Goal: Transaction & Acquisition: Obtain resource

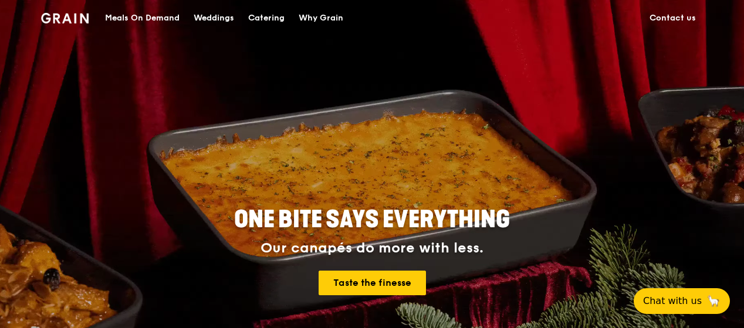
click at [158, 16] on div "Meals On Demand" at bounding box center [142, 18] width 74 height 35
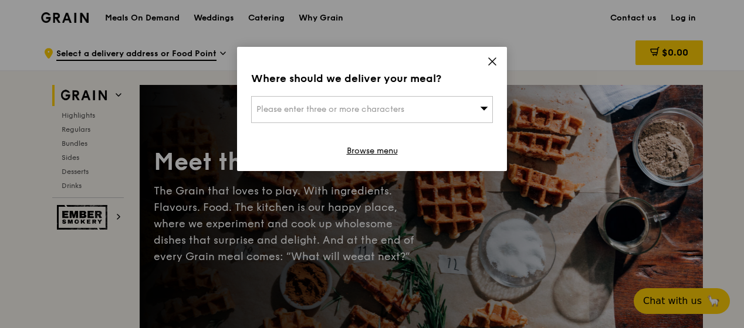
click at [494, 59] on icon at bounding box center [492, 61] width 7 height 7
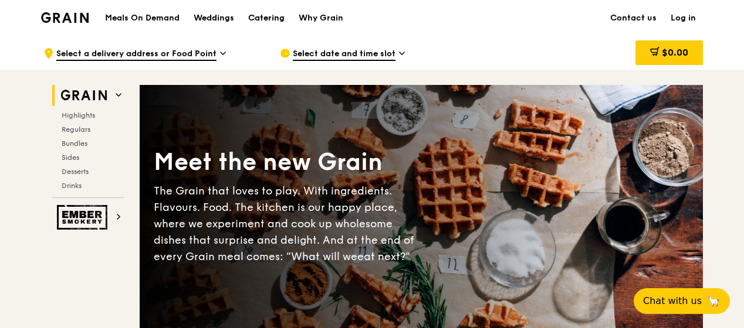
click at [270, 16] on div "Catering" at bounding box center [266, 18] width 36 height 35
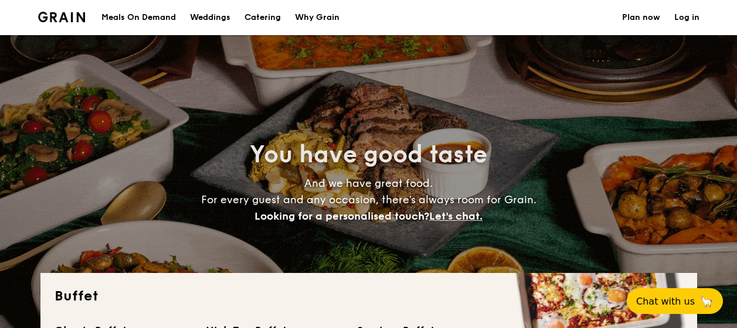
select select
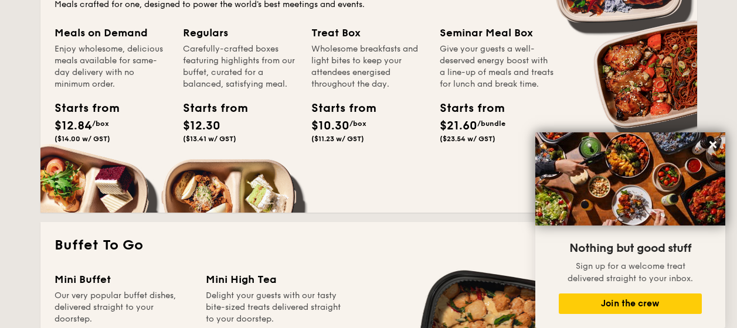
scroll to position [587, 0]
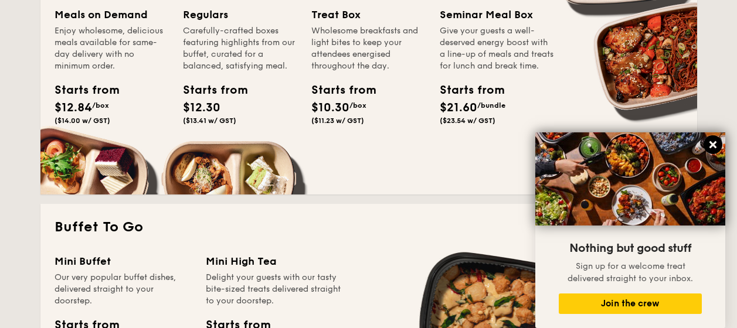
click at [711, 146] on icon at bounding box center [713, 144] width 7 height 7
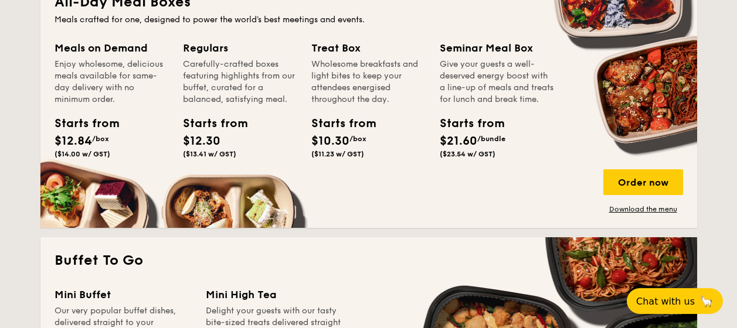
scroll to position [528, 0]
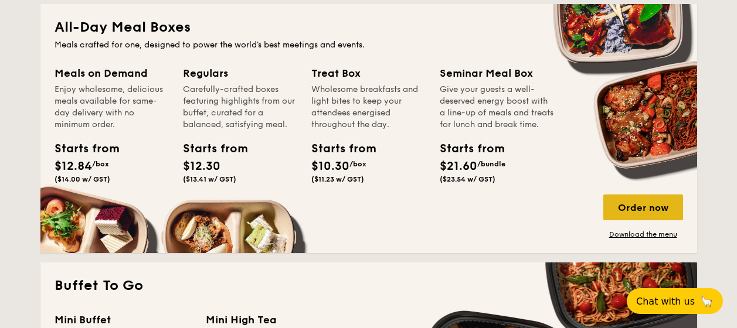
click at [656, 212] on div "Order now" at bounding box center [644, 208] width 80 height 26
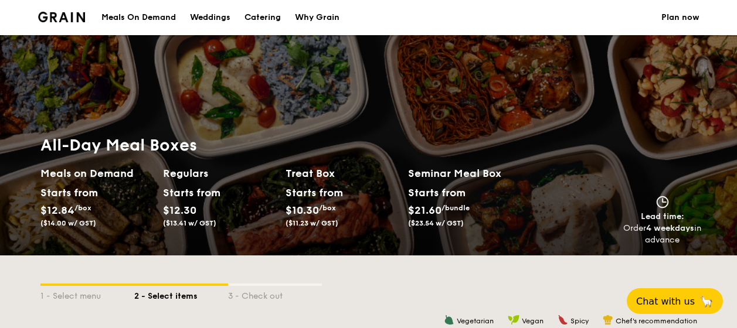
scroll to position [339, 0]
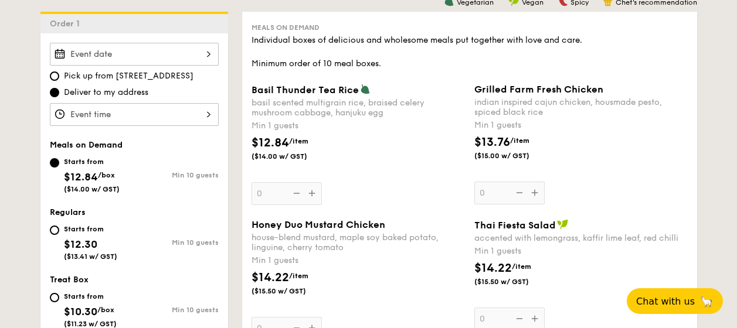
select select
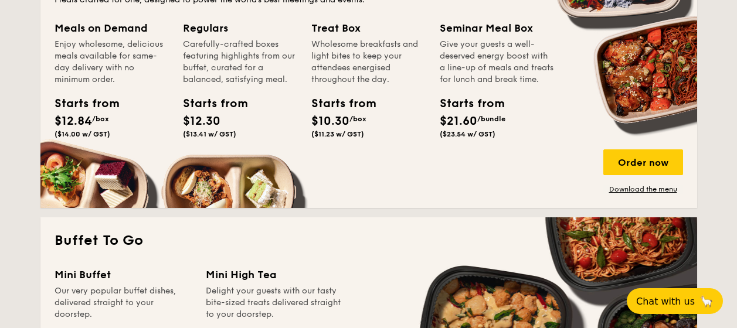
scroll to position [554, 0]
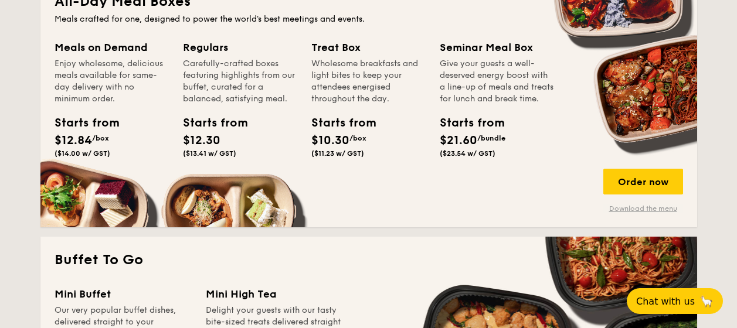
click at [633, 208] on link "Download the menu" at bounding box center [644, 208] width 80 height 9
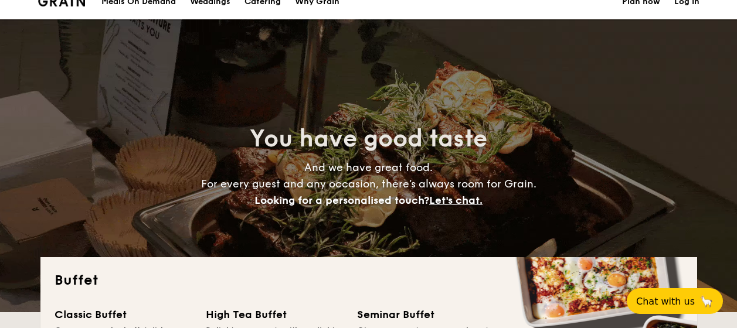
scroll to position [0, 0]
